Goal: Task Accomplishment & Management: Manage account settings

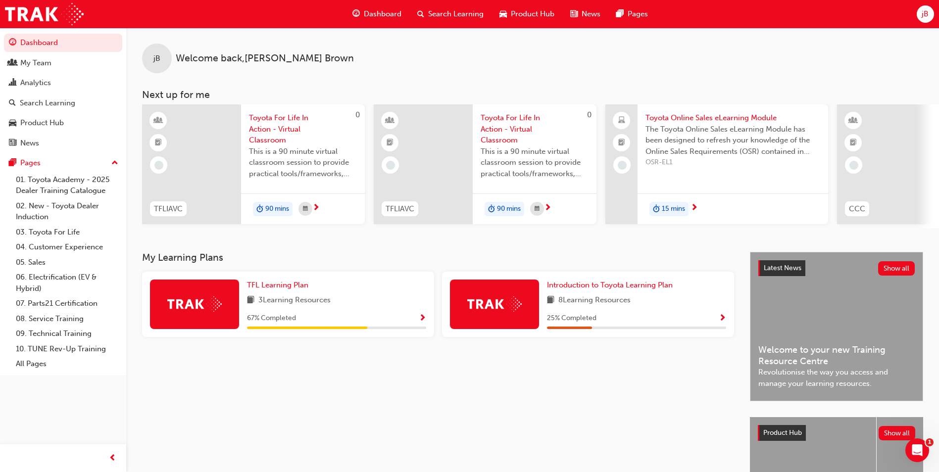
click at [451, 21] on div "Search Learning" at bounding box center [450, 14] width 82 height 20
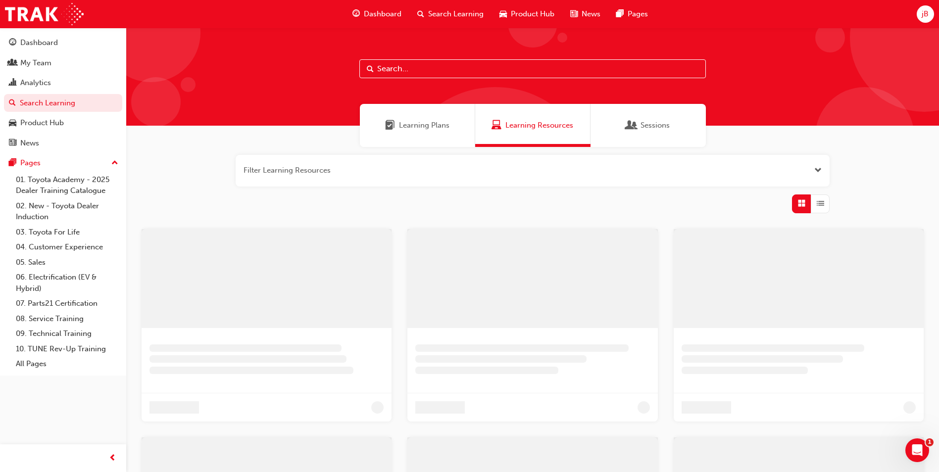
click at [422, 66] on input "text" at bounding box center [532, 68] width 346 height 19
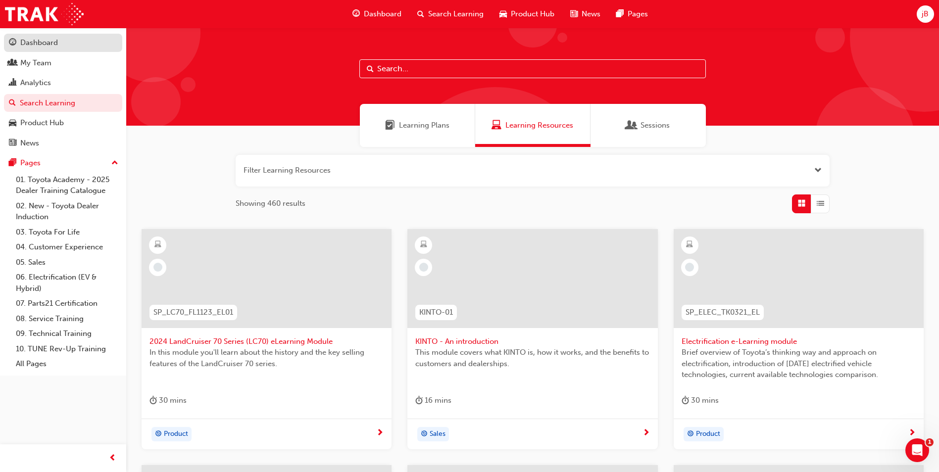
click at [26, 42] on div "Dashboard" at bounding box center [39, 42] width 38 height 11
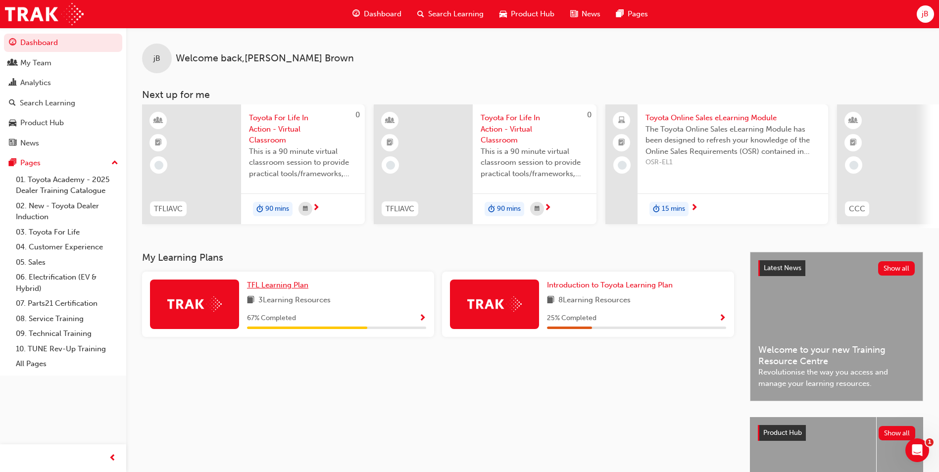
click at [262, 289] on span "TFL Learning Plan" at bounding box center [277, 285] width 61 height 9
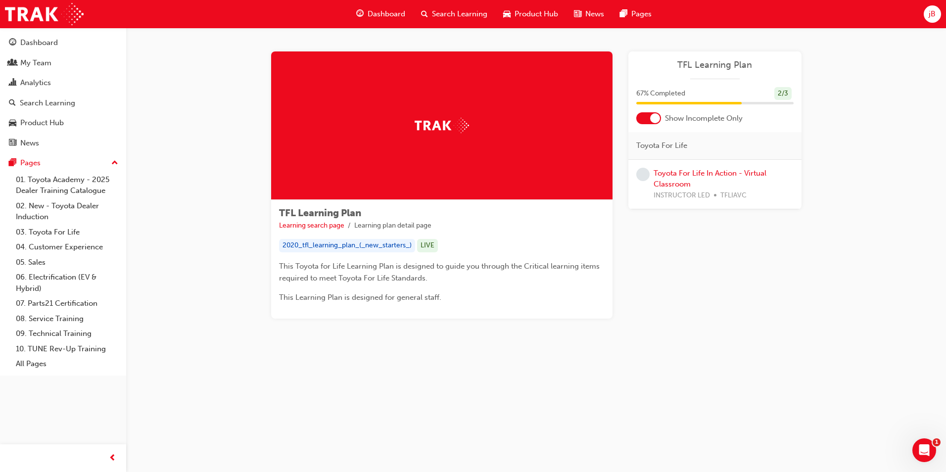
click at [664, 179] on div "Toyota For Life In Action - Virtual Classroom INSTRUCTOR LED TFLIAVC" at bounding box center [724, 185] width 140 height 34
click at [667, 175] on link "Toyota For Life In Action - Virtual Classroom" at bounding box center [710, 179] width 113 height 20
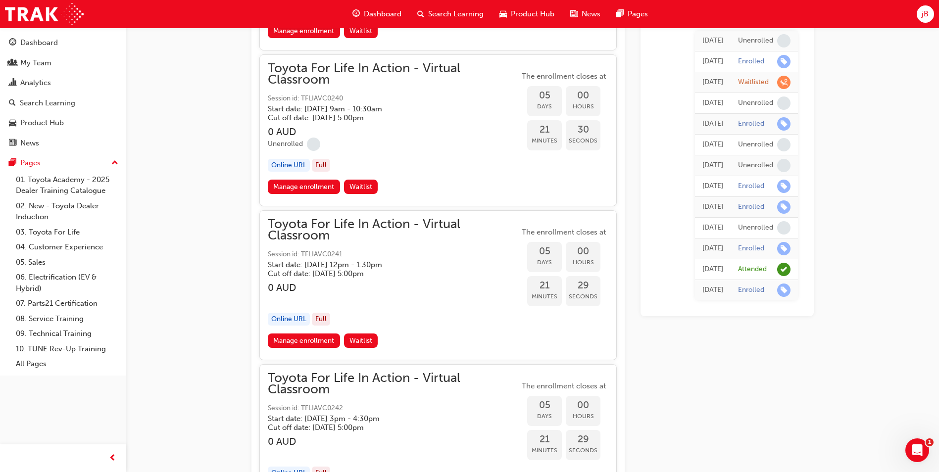
scroll to position [2115, 0]
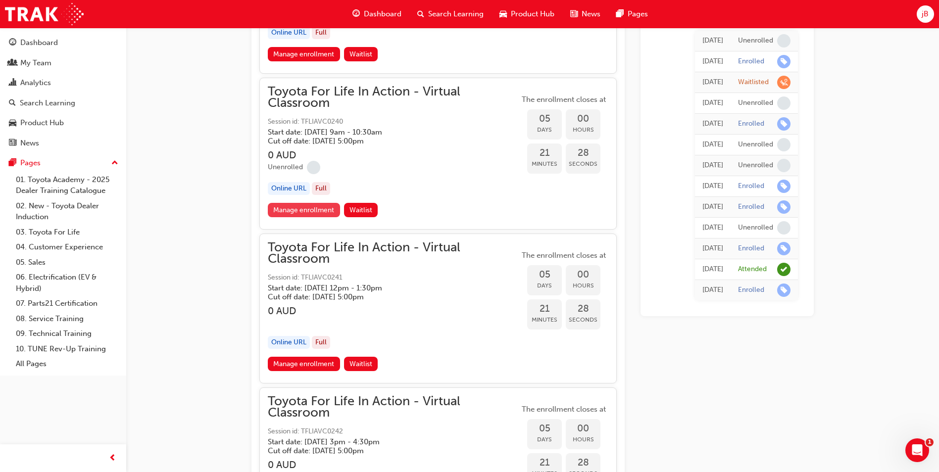
click at [329, 212] on link "Manage enrollment" at bounding box center [304, 210] width 72 height 14
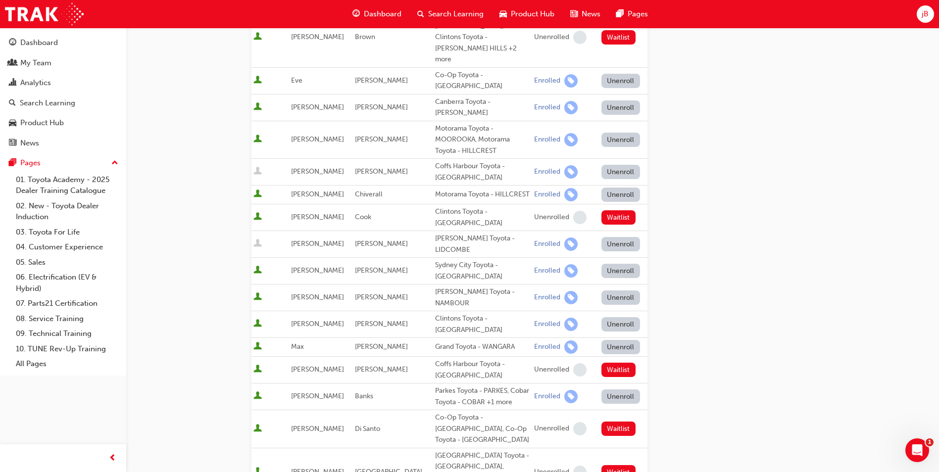
scroll to position [198, 0]
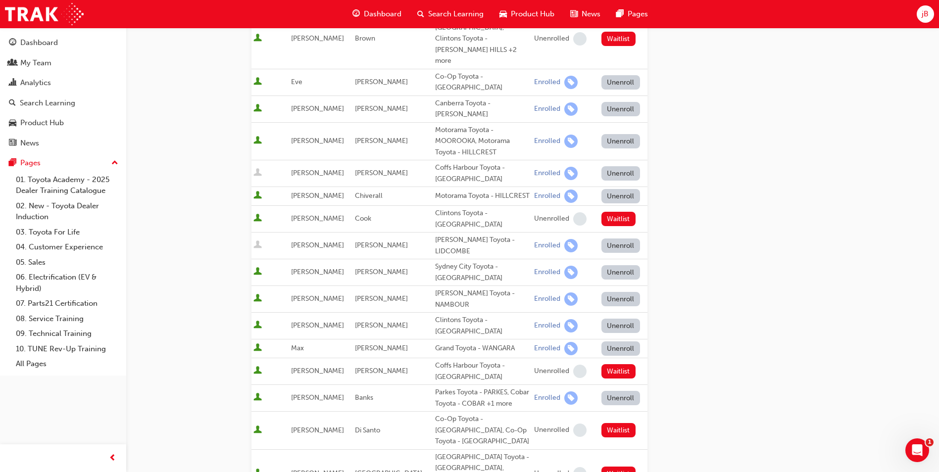
click at [602, 238] on button "Unenroll" at bounding box center [620, 245] width 39 height 14
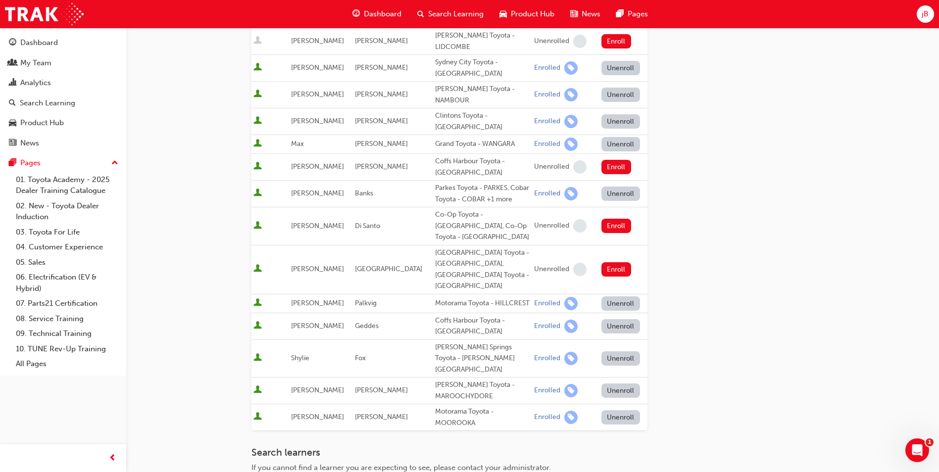
scroll to position [591, 0]
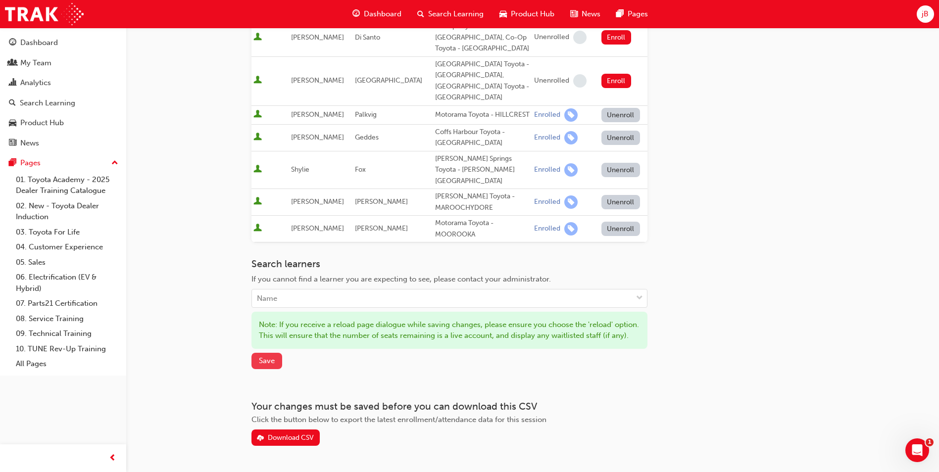
click at [270, 356] on span "Save" at bounding box center [267, 360] width 16 height 9
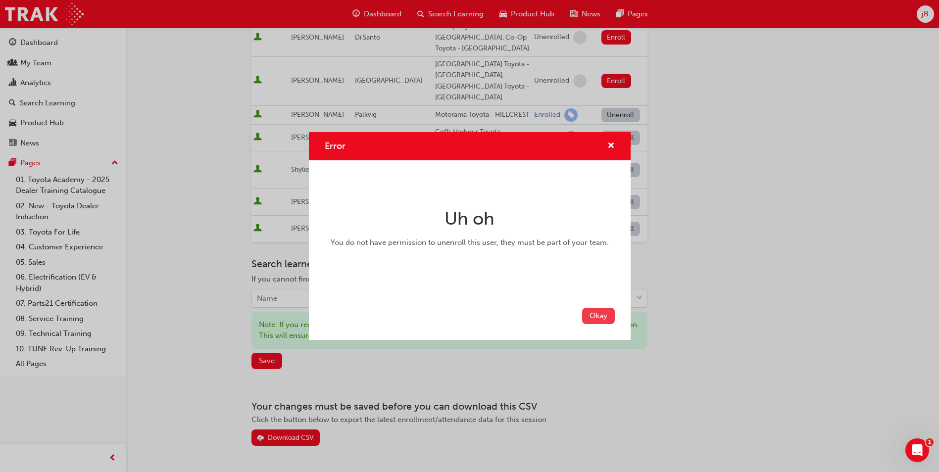
click at [607, 315] on button "Okay" at bounding box center [598, 316] width 33 height 16
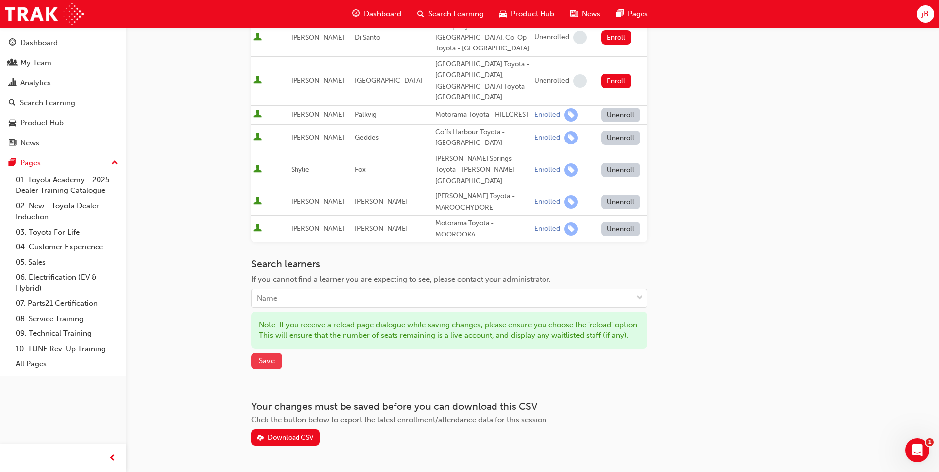
click at [274, 356] on span "Save" at bounding box center [267, 360] width 16 height 9
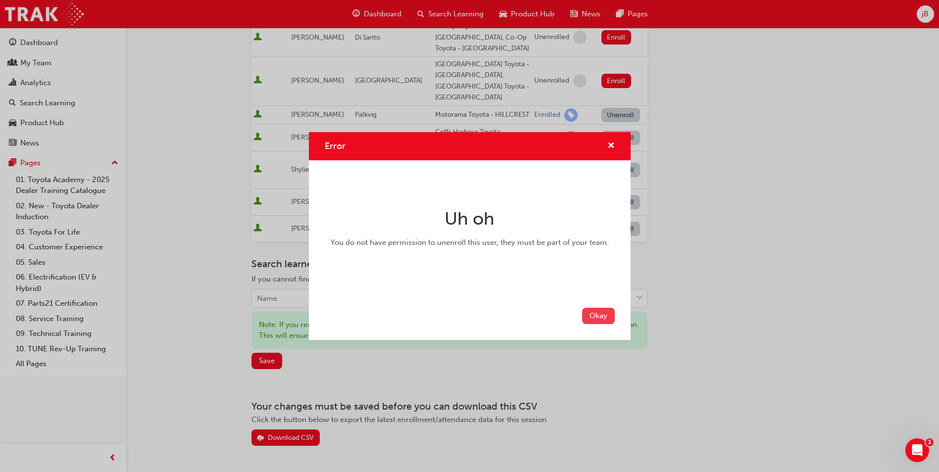
click at [593, 312] on button "Okay" at bounding box center [598, 316] width 33 height 16
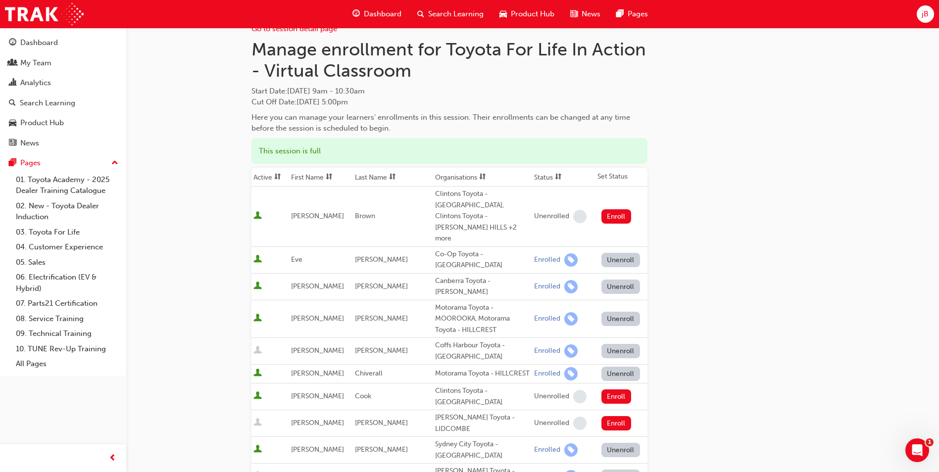
scroll to position [0, 0]
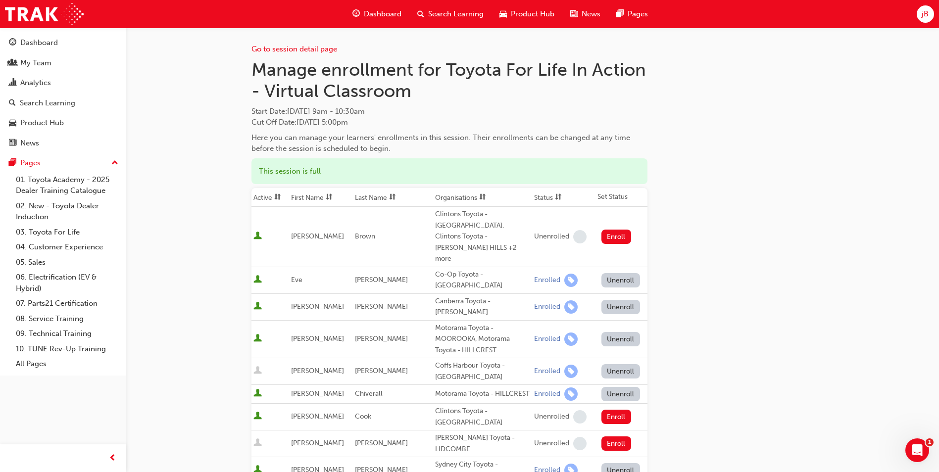
click at [447, 18] on span "Search Learning" at bounding box center [455, 13] width 55 height 11
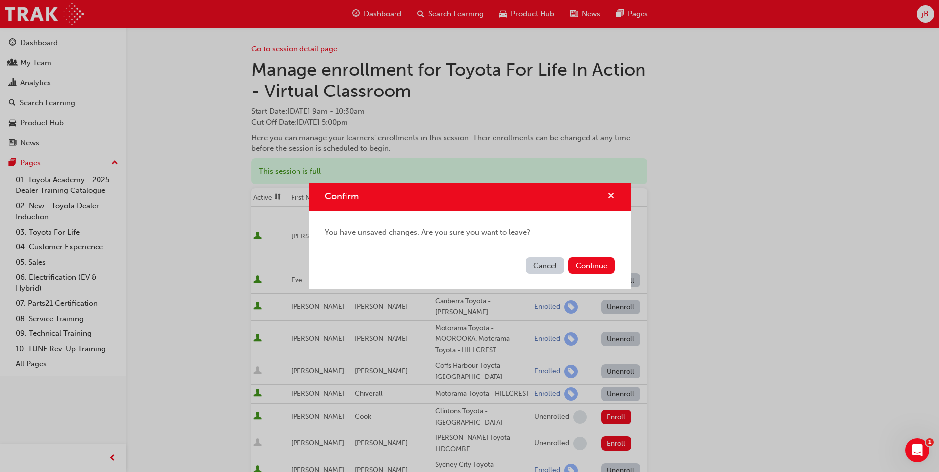
click at [610, 192] on span "cross-icon" at bounding box center [610, 196] width 7 height 9
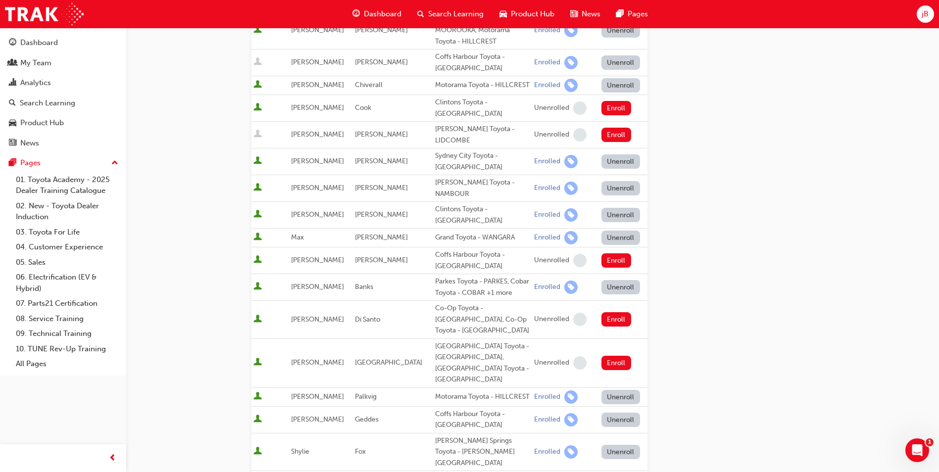
scroll to position [591, 0]
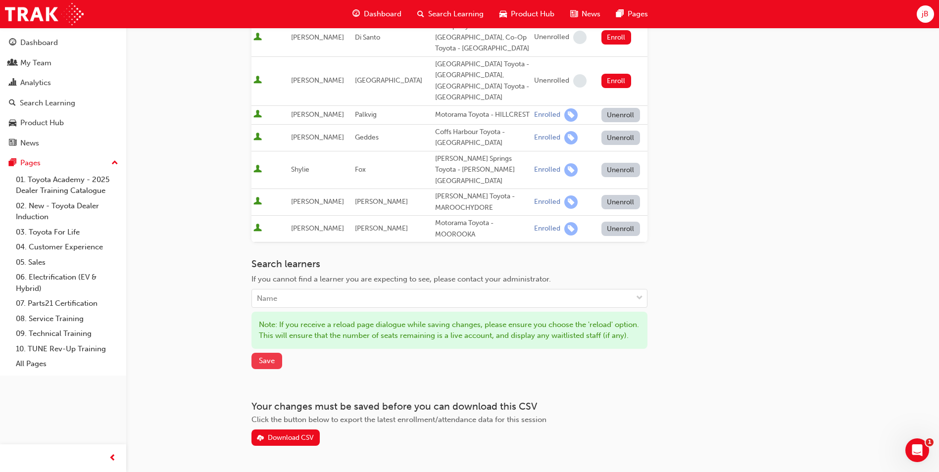
click at [263, 356] on span "Save" at bounding box center [267, 360] width 16 height 9
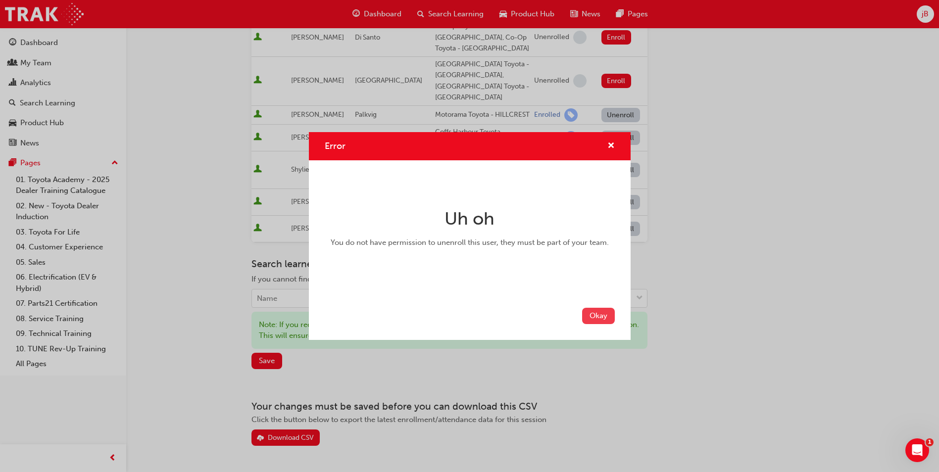
click at [592, 313] on button "Okay" at bounding box center [598, 316] width 33 height 16
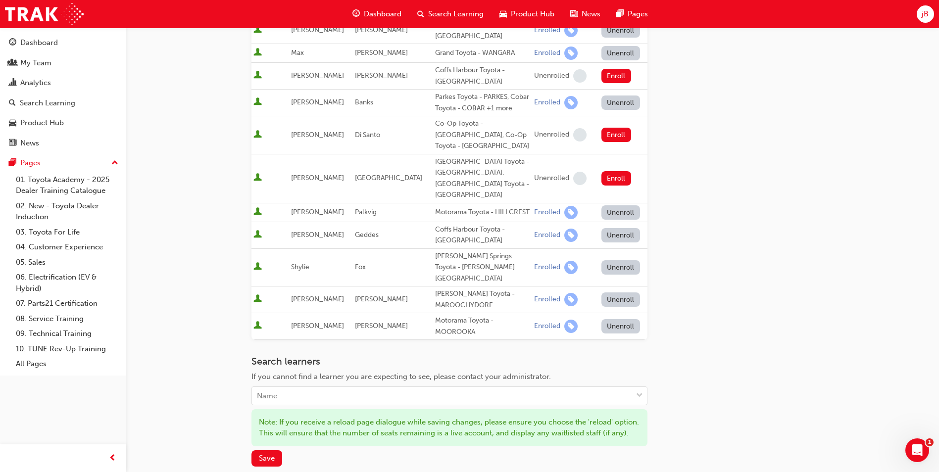
scroll to position [495, 0]
click at [263, 452] on span "Save" at bounding box center [267, 456] width 16 height 9
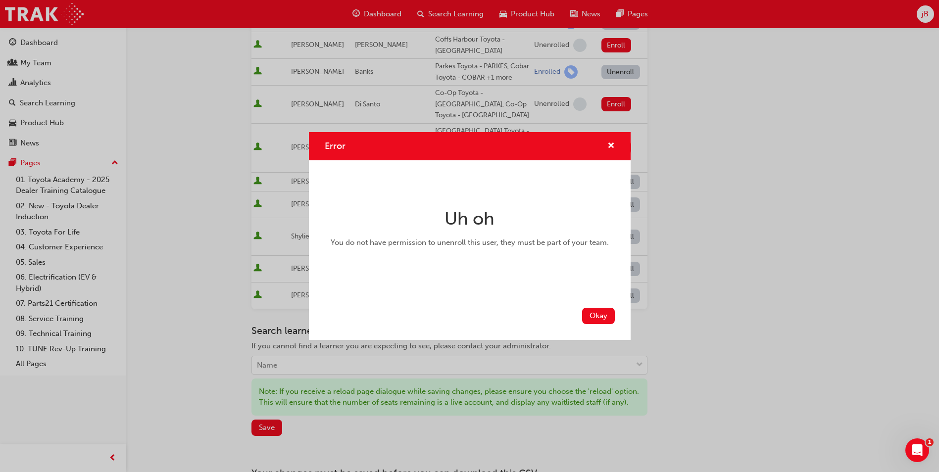
scroll to position [591, 0]
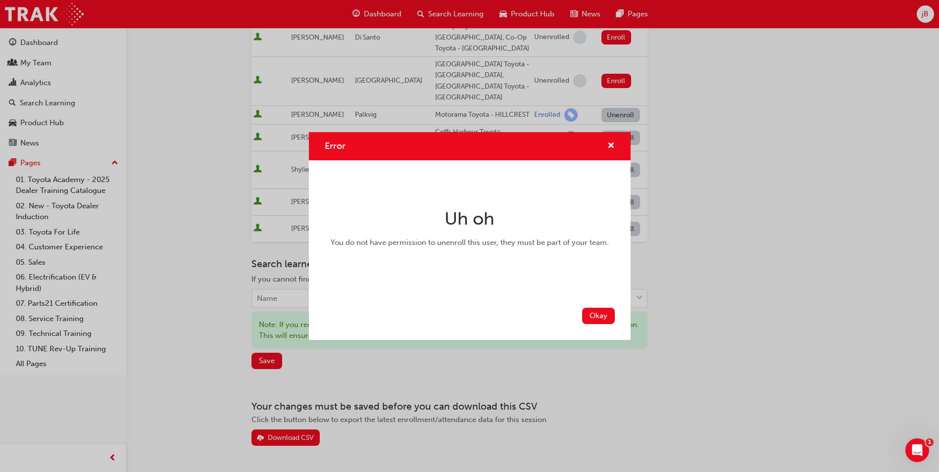
click at [611, 153] on div "Error" at bounding box center [470, 146] width 322 height 28
click at [604, 129] on div "Error Uh oh You do not have permission to unenroll this user, they must be part…" at bounding box center [469, 236] width 939 height 472
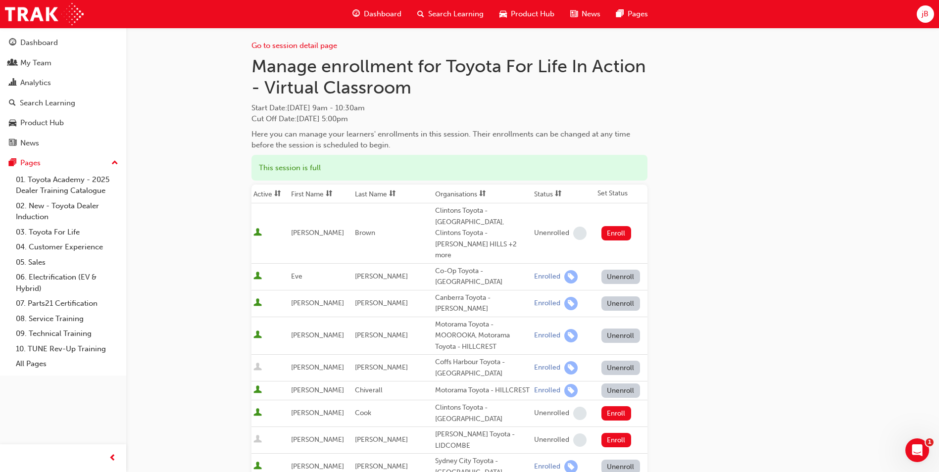
scroll to position [0, 0]
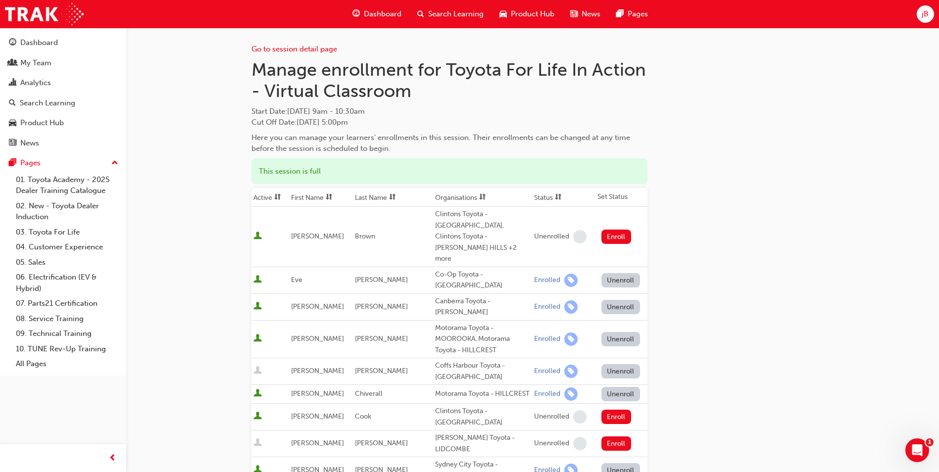
click at [443, 11] on span "Search Learning" at bounding box center [455, 13] width 55 height 11
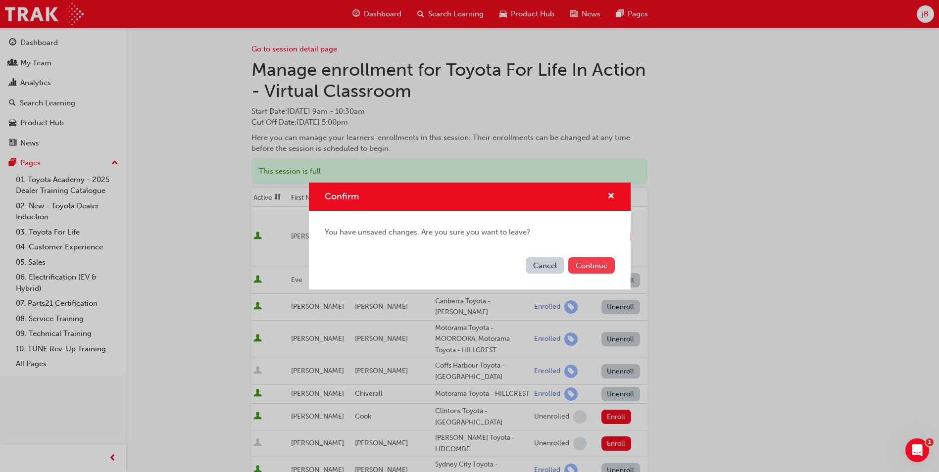
click at [577, 265] on button "Continue" at bounding box center [591, 265] width 47 height 16
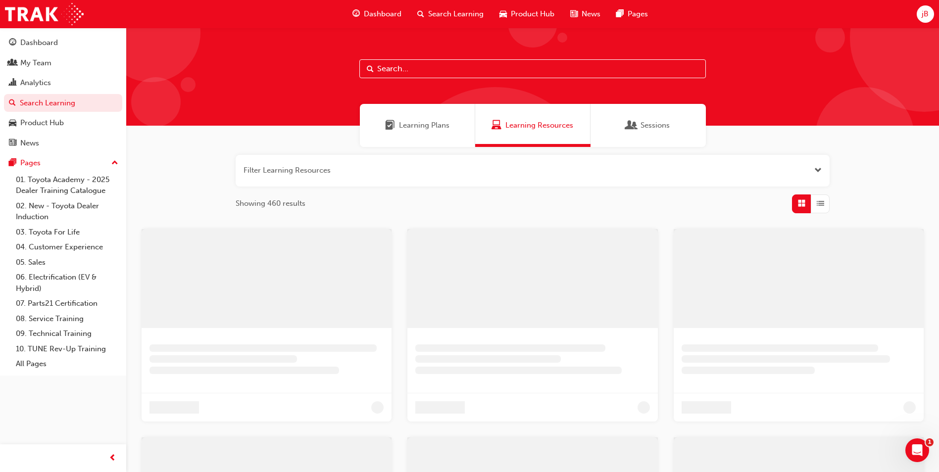
click at [448, 69] on input "text" at bounding box center [532, 68] width 346 height 19
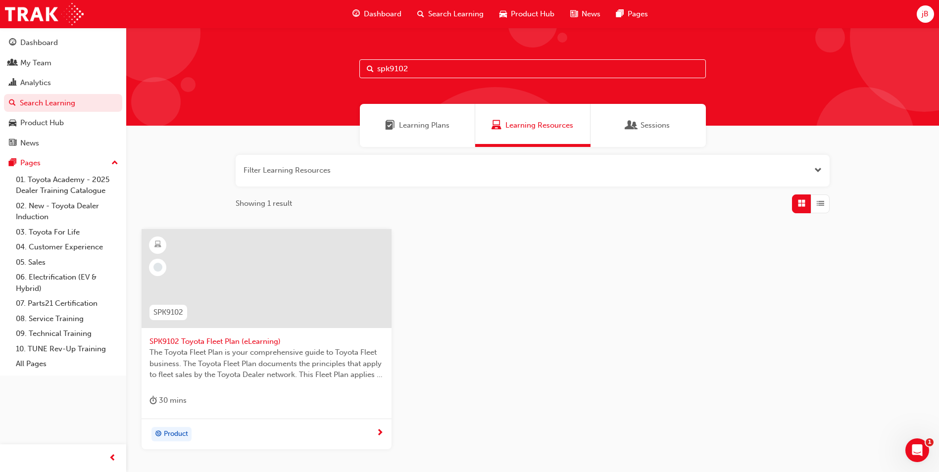
type input "spk9102"
click at [248, 340] on span "SPK9102 Toyota Fleet Plan (eLearning)" at bounding box center [266, 341] width 234 height 11
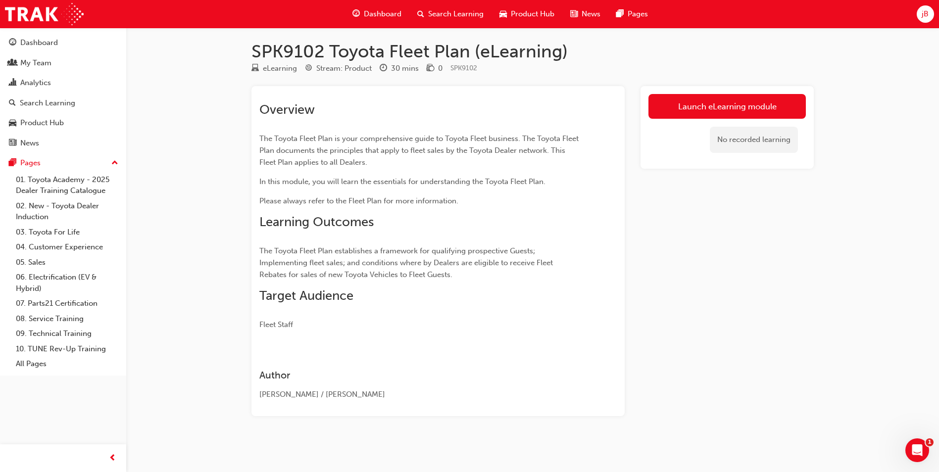
scroll to position [3, 0]
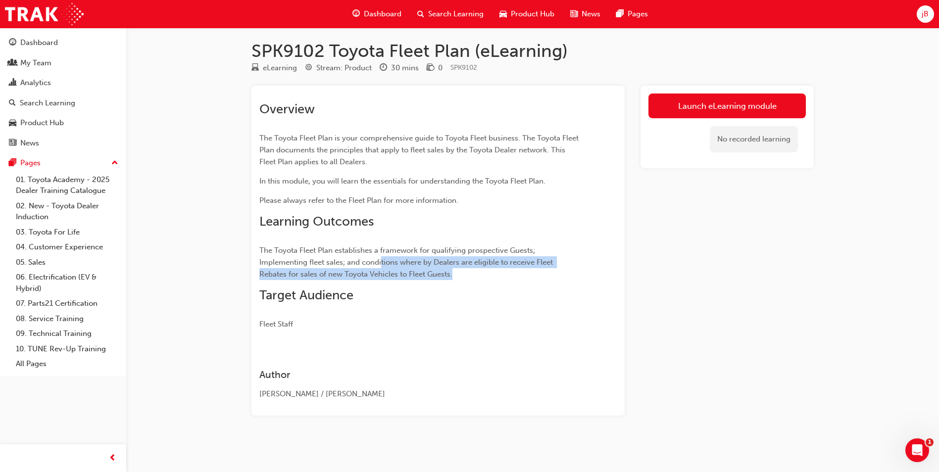
drag, startPoint x: 488, startPoint y: 275, endPoint x: 379, endPoint y: 256, distance: 110.9
click at [379, 256] on p "The Toyota Fleet Plan establishes a framework for qualifying prospective Guests…" at bounding box center [420, 262] width 322 height 36
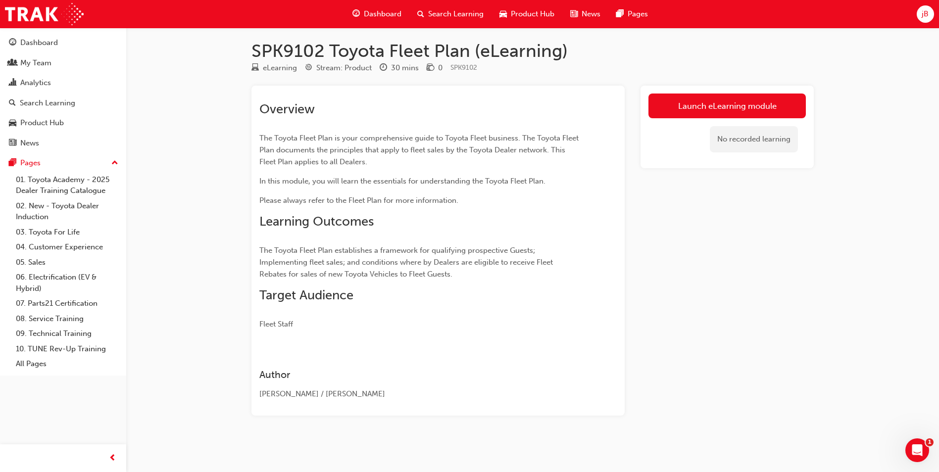
click at [376, 254] on span "The Toyota Fleet Plan establishes a framework for qualifying prospective Guests…" at bounding box center [406, 262] width 295 height 33
click at [457, 13] on span "Search Learning" at bounding box center [455, 13] width 55 height 11
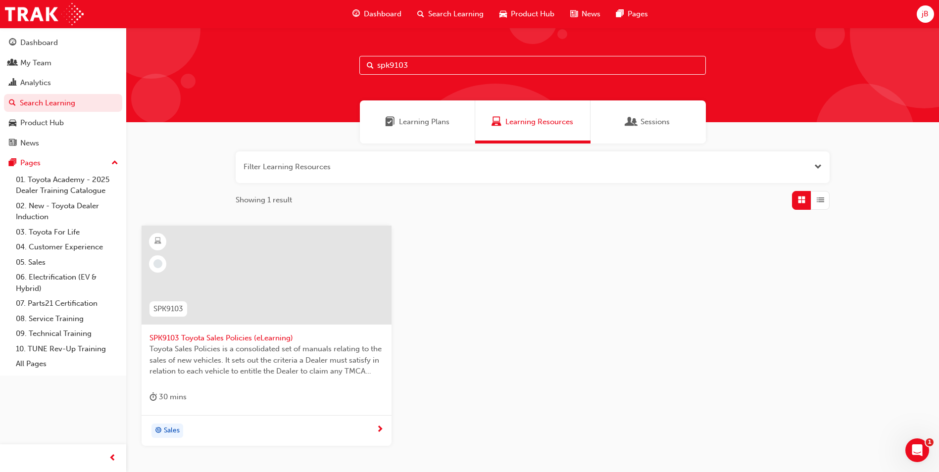
type input "spk9103"
click at [256, 338] on span "SPK9103 Toyota Sales Policies (eLearning)" at bounding box center [266, 337] width 234 height 11
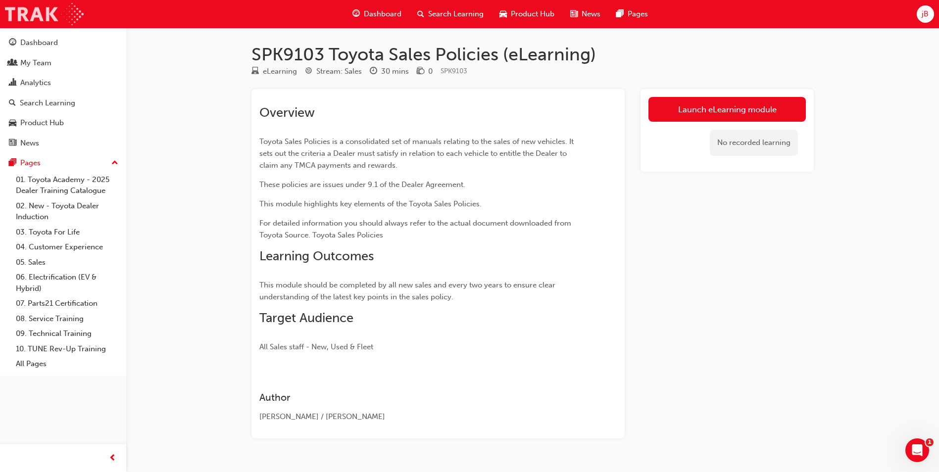
click at [44, 15] on img at bounding box center [44, 14] width 79 height 22
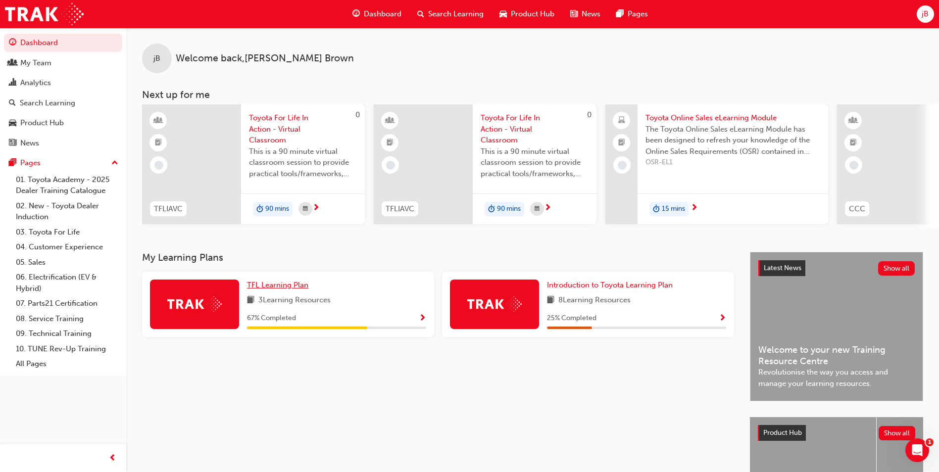
click at [270, 288] on span "TFL Learning Plan" at bounding box center [277, 285] width 61 height 9
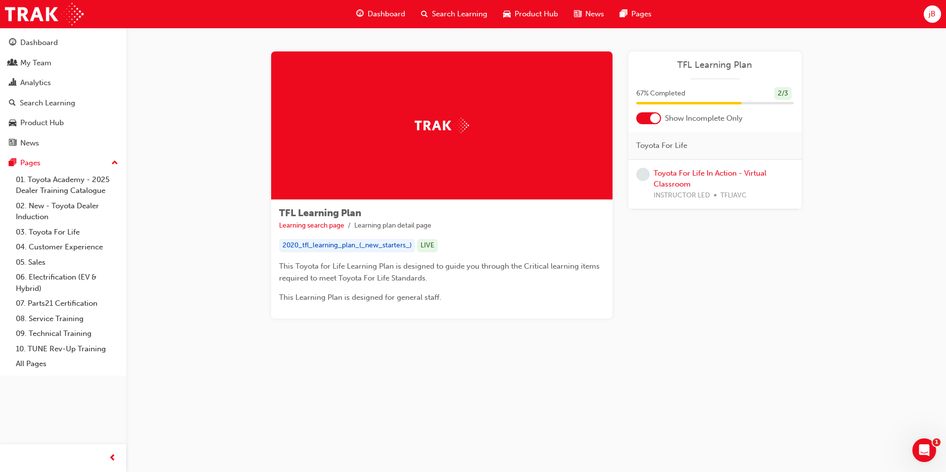
click at [658, 119] on div at bounding box center [655, 118] width 10 height 10
